Goal: Transaction & Acquisition: Purchase product/service

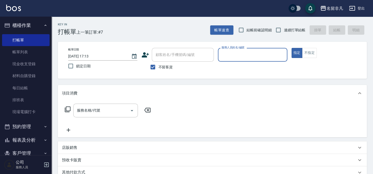
click at [240, 57] on input "服務人員姓名/編號" at bounding box center [252, 54] width 65 height 9
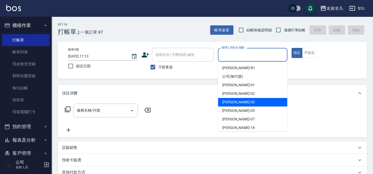
drag, startPoint x: 249, startPoint y: 100, endPoint x: 291, endPoint y: 76, distance: 48.1
click at [249, 100] on div "[PERSON_NAME] -03" at bounding box center [252, 102] width 69 height 9
type input "[PERSON_NAME]-03"
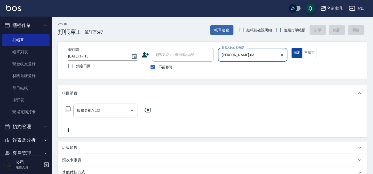
click at [298, 51] on button "指定" at bounding box center [297, 53] width 11 height 10
click at [68, 108] on icon at bounding box center [68, 109] width 6 height 6
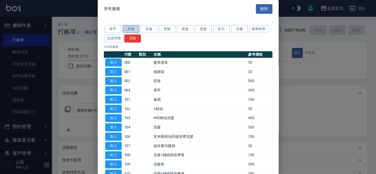
click at [127, 28] on button "剪髮" at bounding box center [131, 29] width 17 height 8
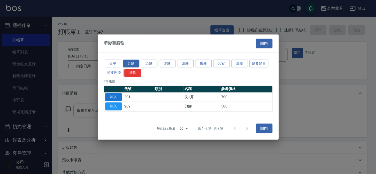
click at [113, 94] on button "加入" at bounding box center [113, 97] width 17 height 8
type input "洗+剪(201)"
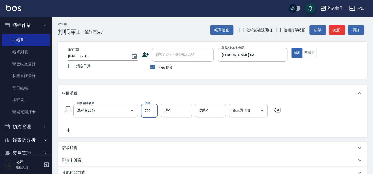
click at [146, 108] on input "700" at bounding box center [149, 110] width 17 height 14
click at [146, 108] on input "8800" at bounding box center [149, 110] width 17 height 14
type input "800"
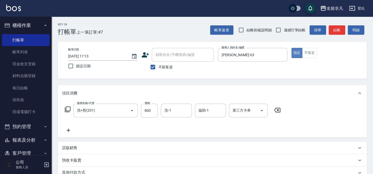
click at [298, 51] on button "指定" at bounding box center [297, 53] width 11 height 10
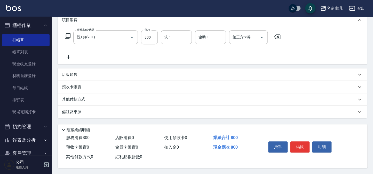
scroll to position [75, 0]
click at [298, 144] on button "結帳" at bounding box center [299, 146] width 19 height 11
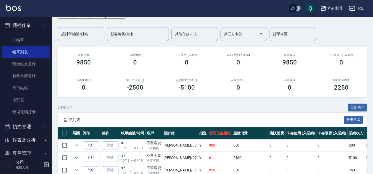
scroll to position [47, 0]
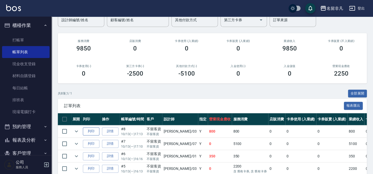
click at [91, 129] on button "列印" at bounding box center [91, 131] width 17 height 8
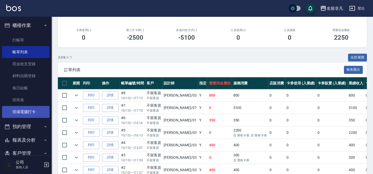
scroll to position [70, 0]
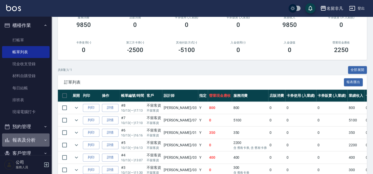
click at [38, 138] on button "報表及分析" at bounding box center [26, 139] width 48 height 13
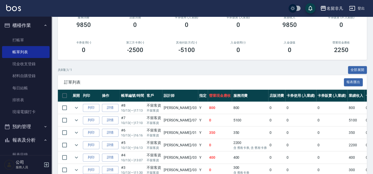
click at [19, 138] on button "報表及分析" at bounding box center [26, 139] width 48 height 13
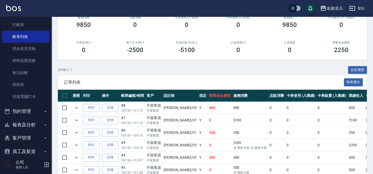
scroll to position [23, 0]
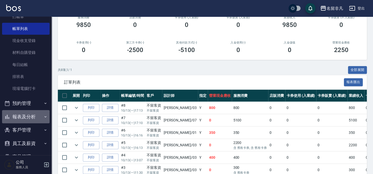
click at [26, 116] on button "報表及分析" at bounding box center [26, 116] width 48 height 13
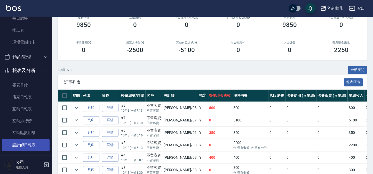
scroll to position [70, 0]
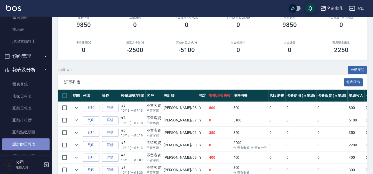
click at [30, 142] on link "設計師日報表" at bounding box center [26, 144] width 48 height 12
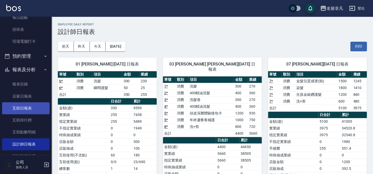
click at [28, 110] on link "互助日報表" at bounding box center [26, 108] width 48 height 12
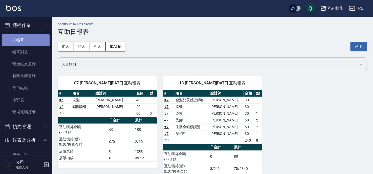
click at [28, 39] on link "打帳單" at bounding box center [26, 40] width 48 height 12
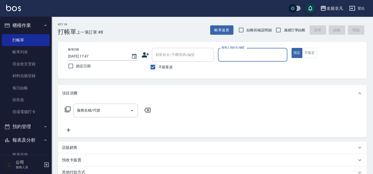
click at [154, 63] on input "不留客資" at bounding box center [152, 66] width 11 height 11
checkbox input "false"
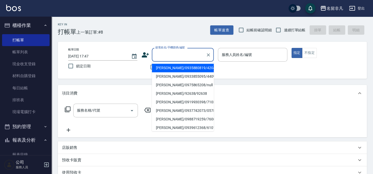
click at [173, 53] on input "顧客姓名/手機號碼/編號" at bounding box center [179, 54] width 50 height 9
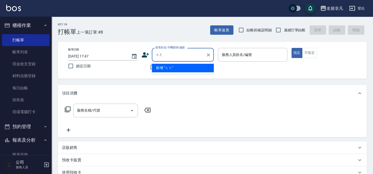
type input "蹚"
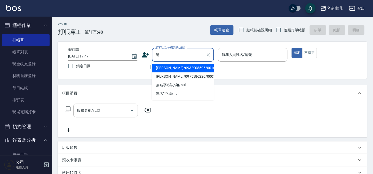
click at [175, 69] on li "[PERSON_NAME]/0932908596/0010270" at bounding box center [183, 68] width 62 height 9
type input "[PERSON_NAME]/0932908596/0010270"
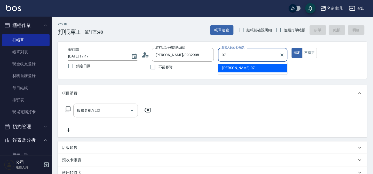
type input "07"
type button "true"
type input "[PERSON_NAME]-07"
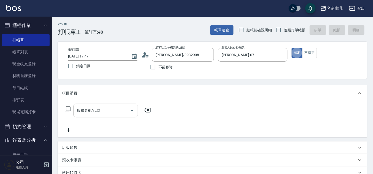
click at [119, 112] on input "服務名稱/代號" at bounding box center [102, 110] width 52 height 9
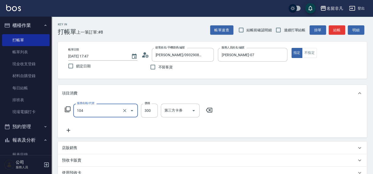
type input "洗髮(104)"
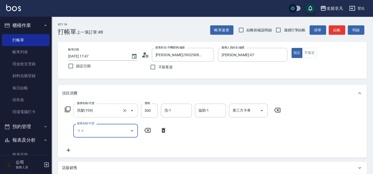
type input "補"
type input "染"
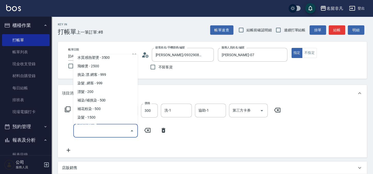
scroll to position [258, 0]
click at [104, 92] on span "補染/補挑染 - 500" at bounding box center [105, 92] width 65 height 9
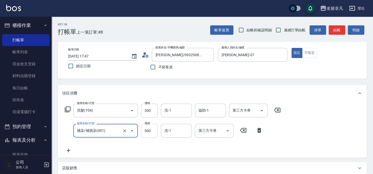
type input "補染/補挑染(401)"
click at [146, 134] on input "500" at bounding box center [149, 130] width 17 height 14
type input "600"
click at [67, 150] on icon at bounding box center [68, 150] width 13 height 6
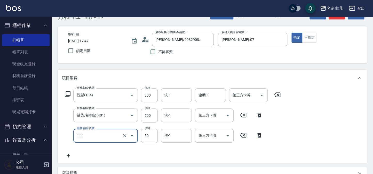
scroll to position [23, 0]
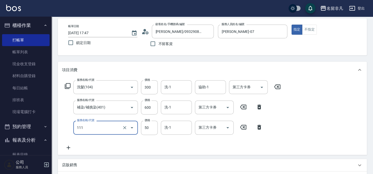
type input "上捲(111)"
click at [71, 146] on icon at bounding box center [68, 147] width 13 height 6
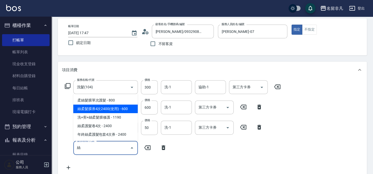
click at [125, 106] on span "絲柔髮膜券4次2400(使用) - 600" at bounding box center [105, 108] width 65 height 9
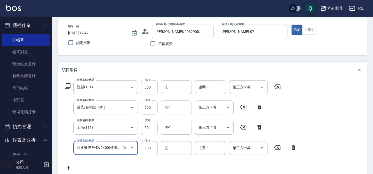
type input "絲柔髮膜券4次2400(使用)(530)"
click at [239, 150] on input "第三方卡券" at bounding box center [244, 147] width 26 height 9
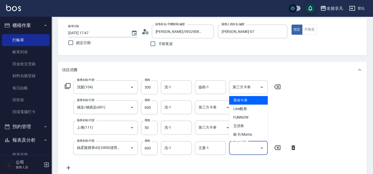
click at [240, 98] on span "舊有卡券" at bounding box center [248, 100] width 39 height 9
type input "舊有卡券"
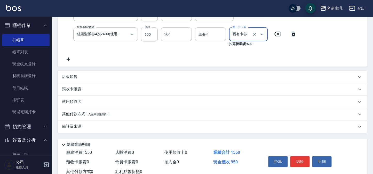
scroll to position [153, 0]
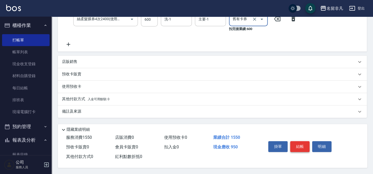
click at [305, 149] on button "結帳" at bounding box center [299, 146] width 19 height 11
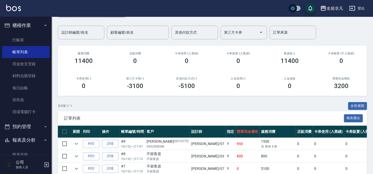
scroll to position [70, 0]
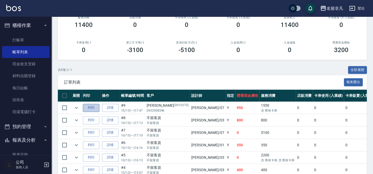
click at [98, 107] on button "列印" at bounding box center [91, 108] width 17 height 8
click at [27, 24] on button "櫃檯作業" at bounding box center [26, 25] width 48 height 13
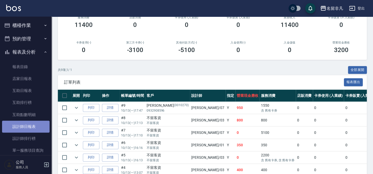
click at [37, 130] on link "設計師日報表" at bounding box center [26, 126] width 48 height 12
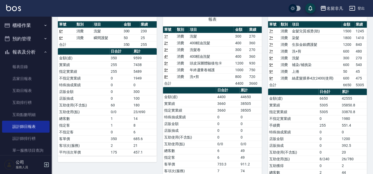
scroll to position [26, 0]
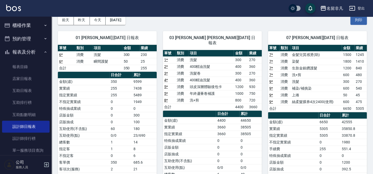
click at [27, 52] on button "報表及分析" at bounding box center [26, 51] width 48 height 13
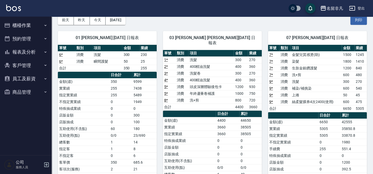
click at [24, 23] on button "櫃檯作業" at bounding box center [26, 25] width 48 height 13
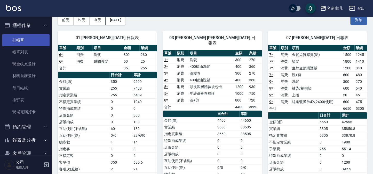
click at [28, 44] on link "打帳單" at bounding box center [26, 40] width 48 height 12
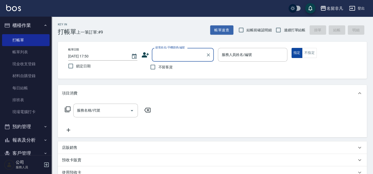
click at [298, 53] on button "指定" at bounding box center [297, 53] width 11 height 10
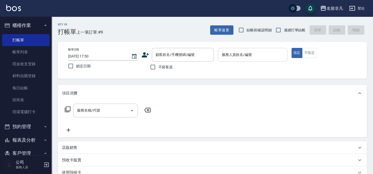
click at [269, 56] on input "服務人員姓名/編號" at bounding box center [252, 54] width 65 height 9
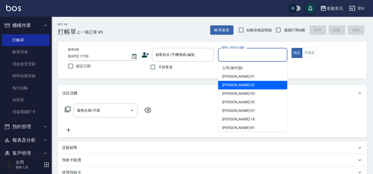
click at [239, 84] on div "[PERSON_NAME]02" at bounding box center [252, 85] width 69 height 9
type input "[PERSON_NAME]-02"
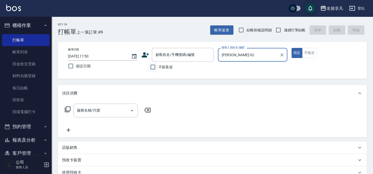
click at [152, 67] on input "不留客資" at bounding box center [152, 66] width 11 height 11
checkbox input "true"
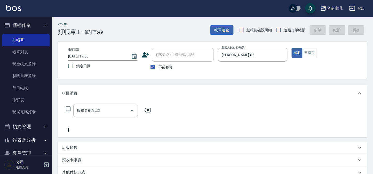
click at [67, 107] on icon at bounding box center [68, 109] width 6 height 6
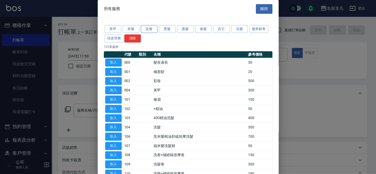
click at [150, 29] on button "染髮" at bounding box center [149, 29] width 17 height 8
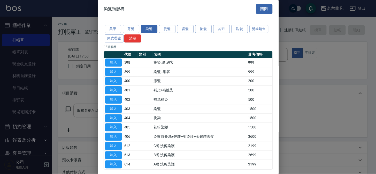
scroll to position [23, 0]
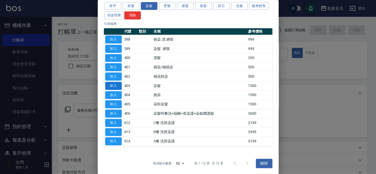
click at [119, 85] on button "加入" at bounding box center [113, 86] width 17 height 8
type input "染髮(403)"
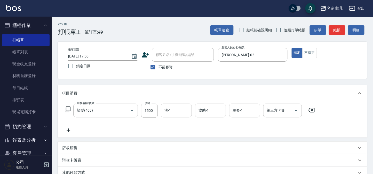
click at [69, 109] on icon at bounding box center [68, 109] width 6 height 6
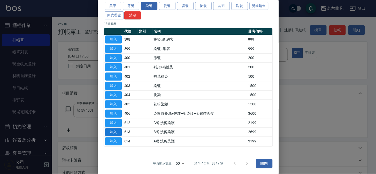
click at [114, 131] on button "加入" at bounding box center [113, 132] width 17 height 8
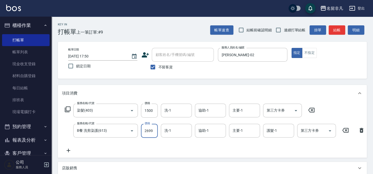
click at [154, 130] on input "2699" at bounding box center [149, 130] width 17 height 14
click at [312, 111] on icon at bounding box center [311, 110] width 13 height 6
click at [152, 130] on input "2699" at bounding box center [149, 130] width 17 height 14
click at [146, 129] on input "33400" at bounding box center [149, 130] width 17 height 14
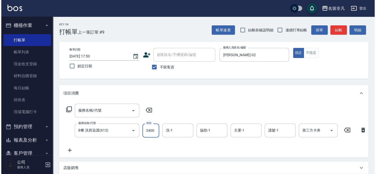
scroll to position [0, 0]
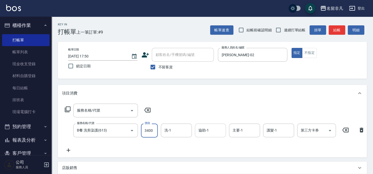
type input "3400"
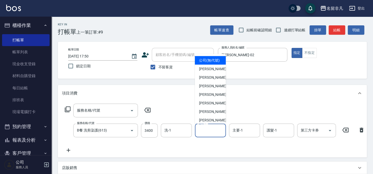
click at [214, 131] on input "協助-1" at bounding box center [210, 130] width 26 height 9
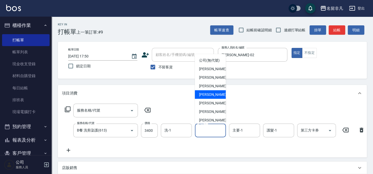
click at [216, 99] on div "[PERSON_NAME] -05" at bounding box center [210, 94] width 31 height 9
type input "[PERSON_NAME]-05"
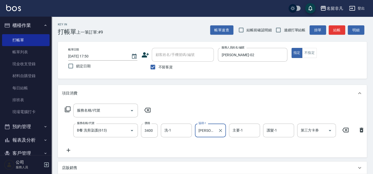
click at [68, 107] on icon at bounding box center [68, 109] width 6 height 6
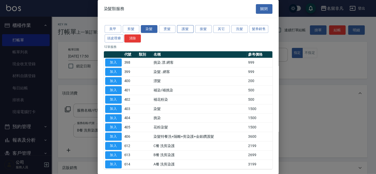
click at [187, 29] on button "護髮" at bounding box center [185, 29] width 17 height 8
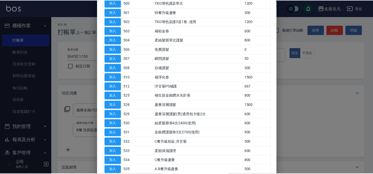
scroll to position [70, 0]
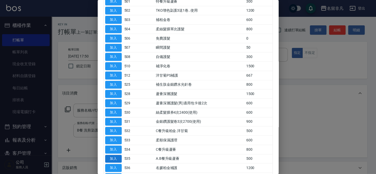
click at [119, 155] on button "加入" at bounding box center [113, 158] width 17 height 8
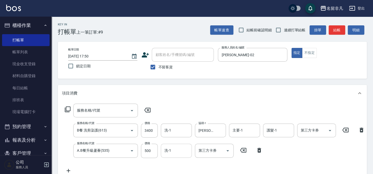
click at [179, 151] on input "洗-1" at bounding box center [176, 150] width 26 height 9
click at [186, 163] on div "[PERSON_NAME]-18" at bounding box center [176, 163] width 31 height 9
type input "[PERSON_NAME]-18"
click at [282, 129] on input "護髮-1" at bounding box center [278, 130] width 26 height 9
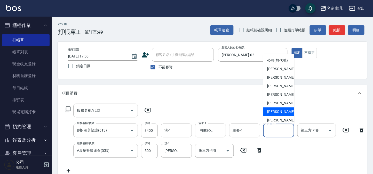
click at [282, 114] on span "[PERSON_NAME]-18" at bounding box center [283, 111] width 33 height 5
type input "[PERSON_NAME]-18"
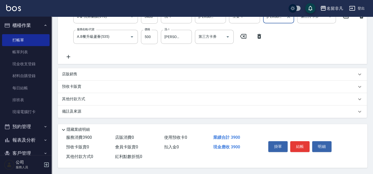
scroll to position [118, 0]
click at [299, 145] on button "結帳" at bounding box center [299, 146] width 19 height 11
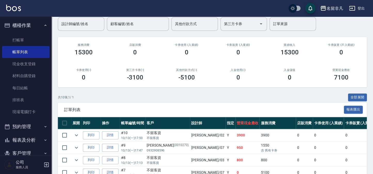
scroll to position [94, 0]
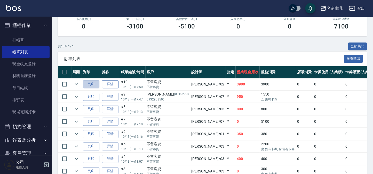
drag, startPoint x: 93, startPoint y: 83, endPoint x: 102, endPoint y: 82, distance: 9.3
click at [94, 83] on button "列印" at bounding box center [91, 84] width 17 height 8
click at [211, 58] on span "訂單列表" at bounding box center [204, 58] width 280 height 5
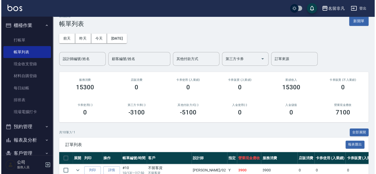
scroll to position [0, 0]
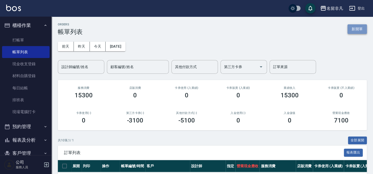
click at [356, 28] on button "新開單" at bounding box center [357, 29] width 19 height 10
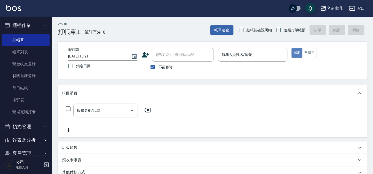
click at [298, 50] on button "指定" at bounding box center [297, 53] width 11 height 10
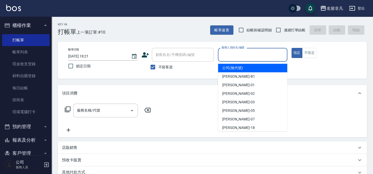
click at [257, 57] on input "服務人員姓名/編號" at bounding box center [252, 54] width 65 height 9
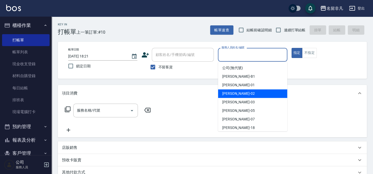
drag, startPoint x: 236, startPoint y: 90, endPoint x: 232, endPoint y: 91, distance: 4.3
click at [236, 90] on div "[PERSON_NAME]02" at bounding box center [252, 93] width 69 height 9
type input "[PERSON_NAME]-02"
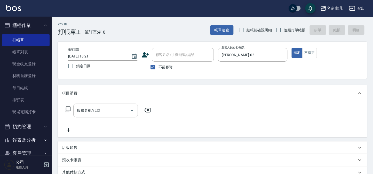
click at [66, 107] on icon at bounding box center [68, 109] width 6 height 6
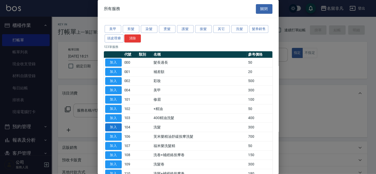
click at [118, 127] on button "加入" at bounding box center [113, 127] width 17 height 8
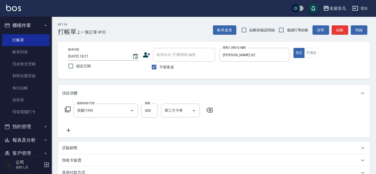
type input "洗髮(104)"
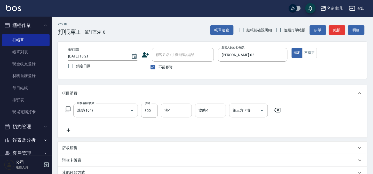
click at [67, 109] on icon at bounding box center [68, 109] width 6 height 6
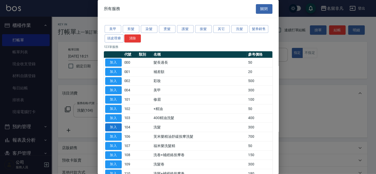
scroll to position [23, 0]
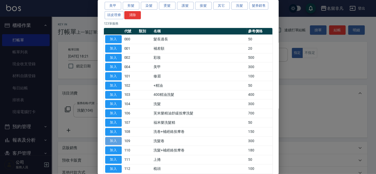
click at [112, 137] on button "加入" at bounding box center [113, 141] width 17 height 8
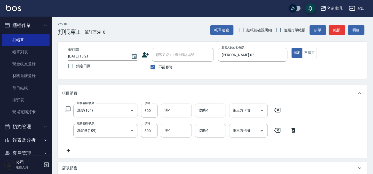
click at [67, 109] on icon at bounding box center [68, 109] width 6 height 6
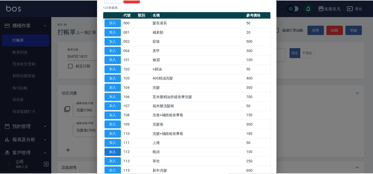
scroll to position [47, 0]
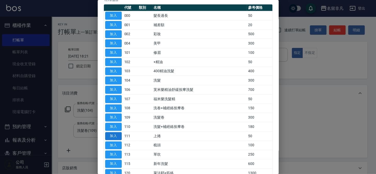
click at [111, 134] on button "加入" at bounding box center [113, 136] width 17 height 8
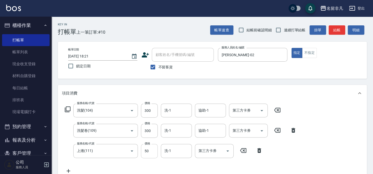
click at [150, 151] on input "50" at bounding box center [149, 151] width 17 height 14
click at [146, 152] on input "2200" at bounding box center [149, 151] width 17 height 14
click at [260, 130] on icon "Open" at bounding box center [262, 130] width 6 height 6
type input "200"
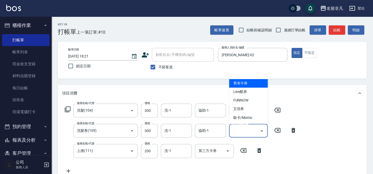
click at [243, 82] on span "舊有卡券" at bounding box center [248, 83] width 39 height 9
type input "舊有卡券"
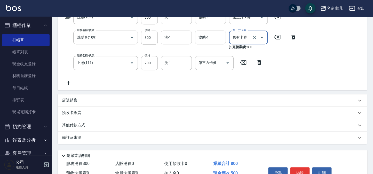
scroll to position [120, 0]
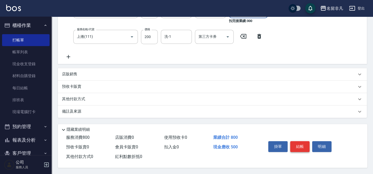
click at [300, 143] on button "結帳" at bounding box center [299, 146] width 19 height 11
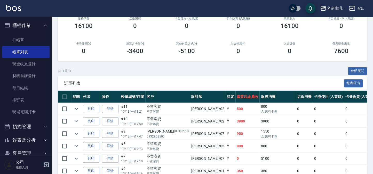
scroll to position [70, 0]
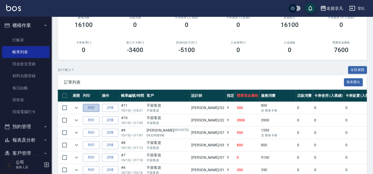
click at [96, 106] on button "列印" at bounding box center [91, 108] width 17 height 8
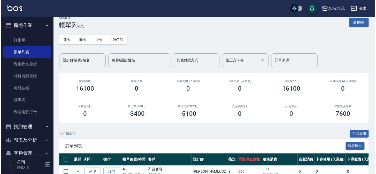
scroll to position [0, 0]
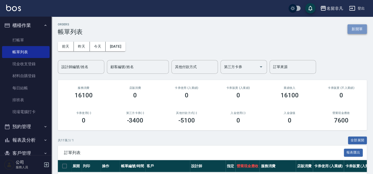
click at [355, 31] on button "新開單" at bounding box center [357, 29] width 19 height 10
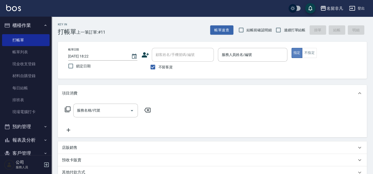
click at [294, 52] on button "指定" at bounding box center [297, 53] width 11 height 10
click at [256, 55] on input "服務人員姓名/編號" at bounding box center [252, 54] width 65 height 9
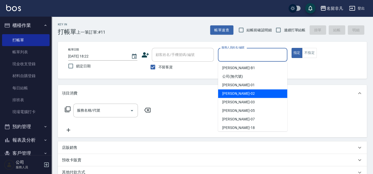
click at [240, 93] on div "[PERSON_NAME]02" at bounding box center [252, 93] width 69 height 9
type input "[PERSON_NAME]-02"
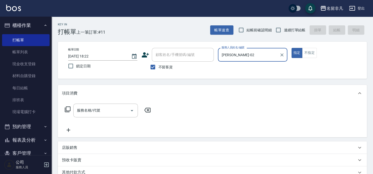
click at [67, 107] on icon at bounding box center [68, 109] width 6 height 6
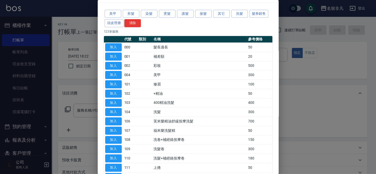
scroll to position [23, 0]
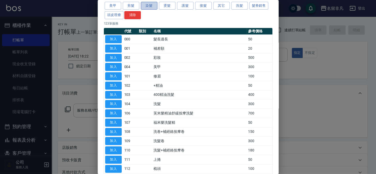
click at [152, 5] on button "染髮" at bounding box center [149, 6] width 17 height 8
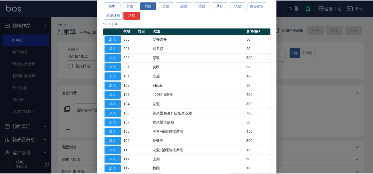
scroll to position [23, 0]
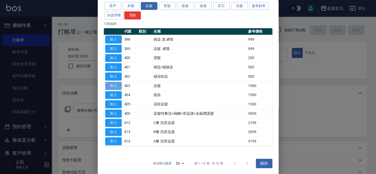
click at [116, 85] on button "加入" at bounding box center [113, 86] width 17 height 8
type input "染髮(403)"
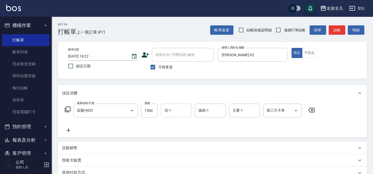
click at [184, 108] on input "洗-1" at bounding box center [176, 110] width 26 height 9
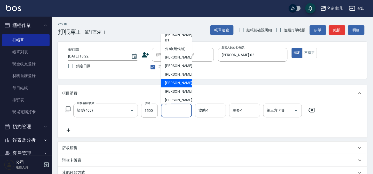
scroll to position [8, 0]
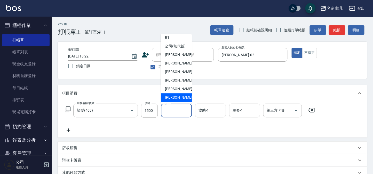
click at [174, 95] on span "[PERSON_NAME]-18" at bounding box center [181, 97] width 33 height 5
type input "[PERSON_NAME]-18"
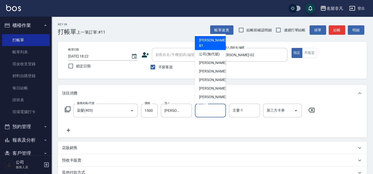
click at [219, 111] on input "協助-1" at bounding box center [210, 110] width 26 height 9
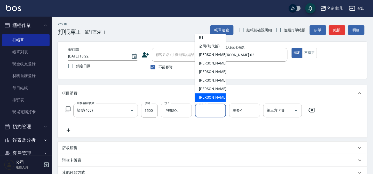
click at [206, 96] on span "[PERSON_NAME]-18" at bounding box center [215, 97] width 33 height 5
type input "[PERSON_NAME]-18"
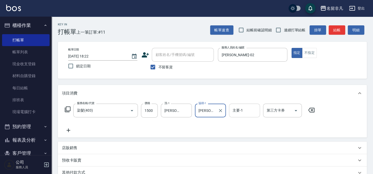
click at [248, 113] on input "主要-1" at bounding box center [244, 110] width 26 height 9
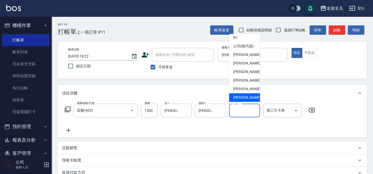
click at [238, 95] on span "[PERSON_NAME]-18" at bounding box center [249, 97] width 33 height 5
type input "[PERSON_NAME]-18"
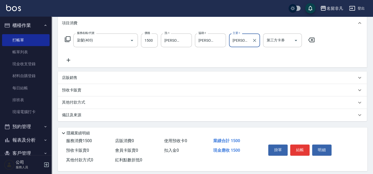
scroll to position [70, 0]
click at [300, 150] on button "結帳" at bounding box center [299, 149] width 19 height 11
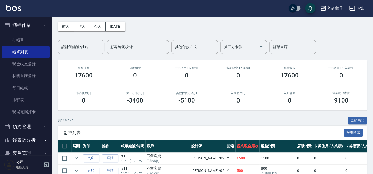
scroll to position [47, 0]
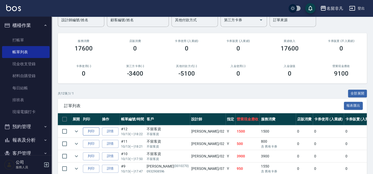
click at [95, 129] on button "列印" at bounding box center [91, 131] width 17 height 8
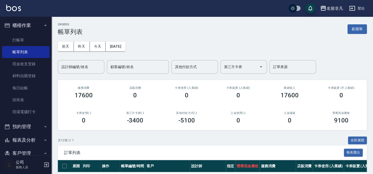
scroll to position [0, 0]
click at [356, 26] on button "新開單" at bounding box center [357, 29] width 19 height 10
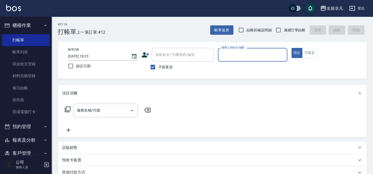
click at [215, 49] on div "帳單日期 [DATE] 18:23 鎖定日期 顧客姓名/手機號碼/編號 顧客姓名/手機號碼/編號 不留客資 服務人員姓名/編號 服務人員姓名/編號 指定 不指定" at bounding box center [212, 60] width 297 height 25
click at [239, 55] on input "服務人員姓名/編號" at bounding box center [252, 54] width 65 height 9
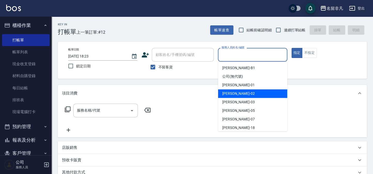
click at [235, 93] on span "[PERSON_NAME]02" at bounding box center [238, 93] width 33 height 5
type input "[PERSON_NAME]-02"
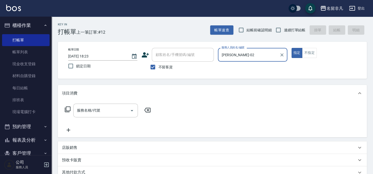
click at [68, 107] on icon at bounding box center [68, 109] width 6 height 6
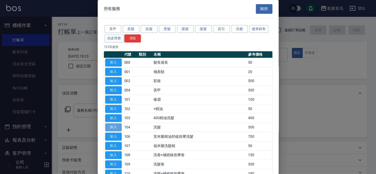
click at [111, 125] on button "加入" at bounding box center [113, 127] width 17 height 8
type input "洗髮(104)"
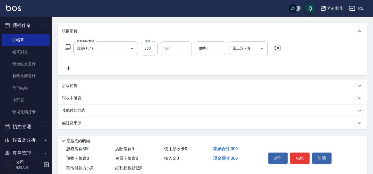
scroll to position [70, 0]
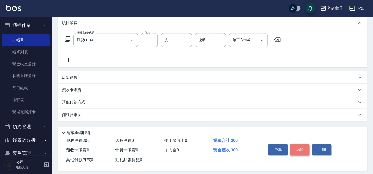
click at [297, 147] on button "結帳" at bounding box center [299, 149] width 19 height 11
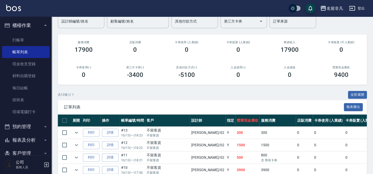
scroll to position [47, 0]
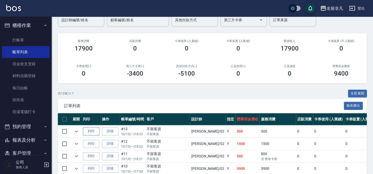
click at [94, 130] on button "列印" at bounding box center [91, 131] width 17 height 8
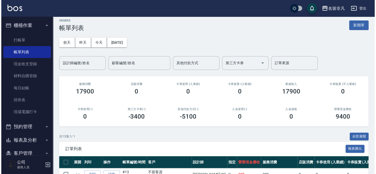
scroll to position [0, 0]
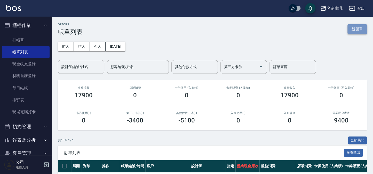
drag, startPoint x: 359, startPoint y: 27, endPoint x: 337, endPoint y: 37, distance: 24.3
click at [359, 27] on button "新開單" at bounding box center [357, 29] width 19 height 10
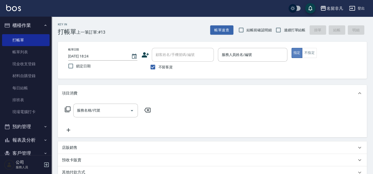
click at [299, 54] on button "指定" at bounding box center [297, 53] width 11 height 10
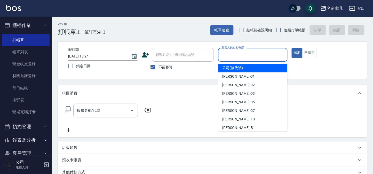
click at [232, 57] on input "服務人員姓名/編號" at bounding box center [252, 54] width 65 height 9
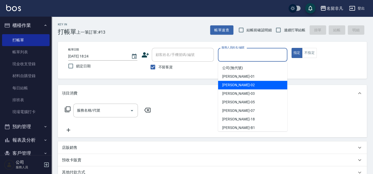
click at [238, 85] on span "[PERSON_NAME]02" at bounding box center [238, 84] width 33 height 5
type input "[PERSON_NAME]-02"
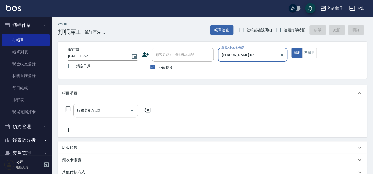
click at [68, 108] on icon at bounding box center [68, 109] width 6 height 6
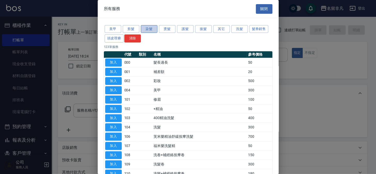
click at [152, 29] on button "染髮" at bounding box center [149, 29] width 17 height 8
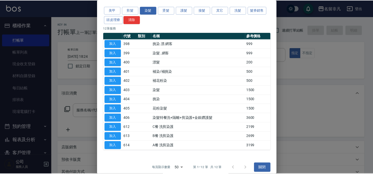
scroll to position [23, 0]
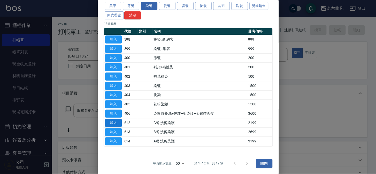
click at [115, 120] on button "加入" at bounding box center [113, 123] width 17 height 8
type input "C餐 洗剪染護(612)"
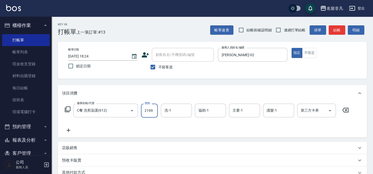
click at [153, 108] on input "2199" at bounding box center [149, 110] width 17 height 14
click at [145, 111] on input "33590" at bounding box center [149, 110] width 17 height 14
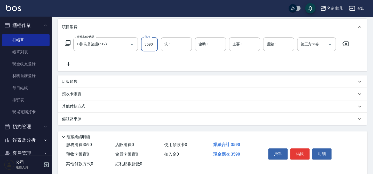
scroll to position [75, 0]
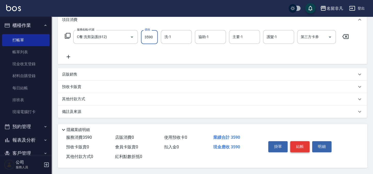
type input "3590"
click at [296, 143] on button "結帳" at bounding box center [299, 146] width 19 height 11
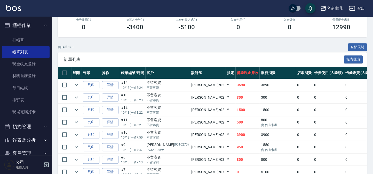
scroll to position [94, 0]
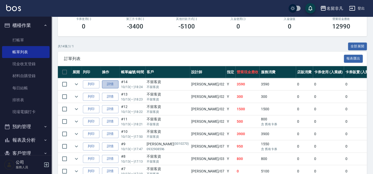
click at [110, 83] on link "詳情" at bounding box center [110, 84] width 17 height 8
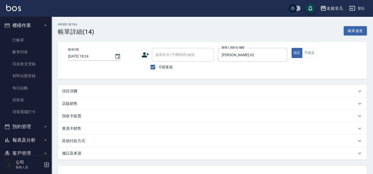
type input "[DATE] 18:24"
checkbox input "true"
type input "[PERSON_NAME]-02"
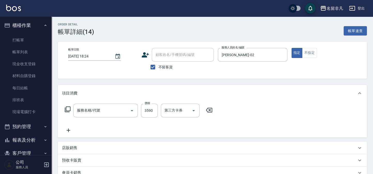
type input "C餐 洗剪染護(612)"
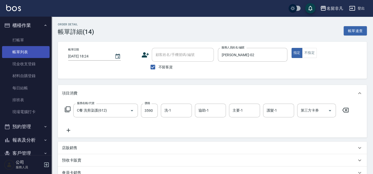
click at [32, 52] on link "帳單列表" at bounding box center [26, 52] width 48 height 12
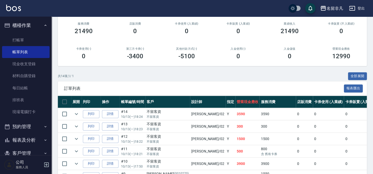
scroll to position [70, 0]
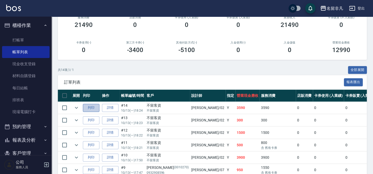
click at [90, 107] on button "列印" at bounding box center [91, 108] width 17 height 8
